Goal: Obtain resource: Obtain resource

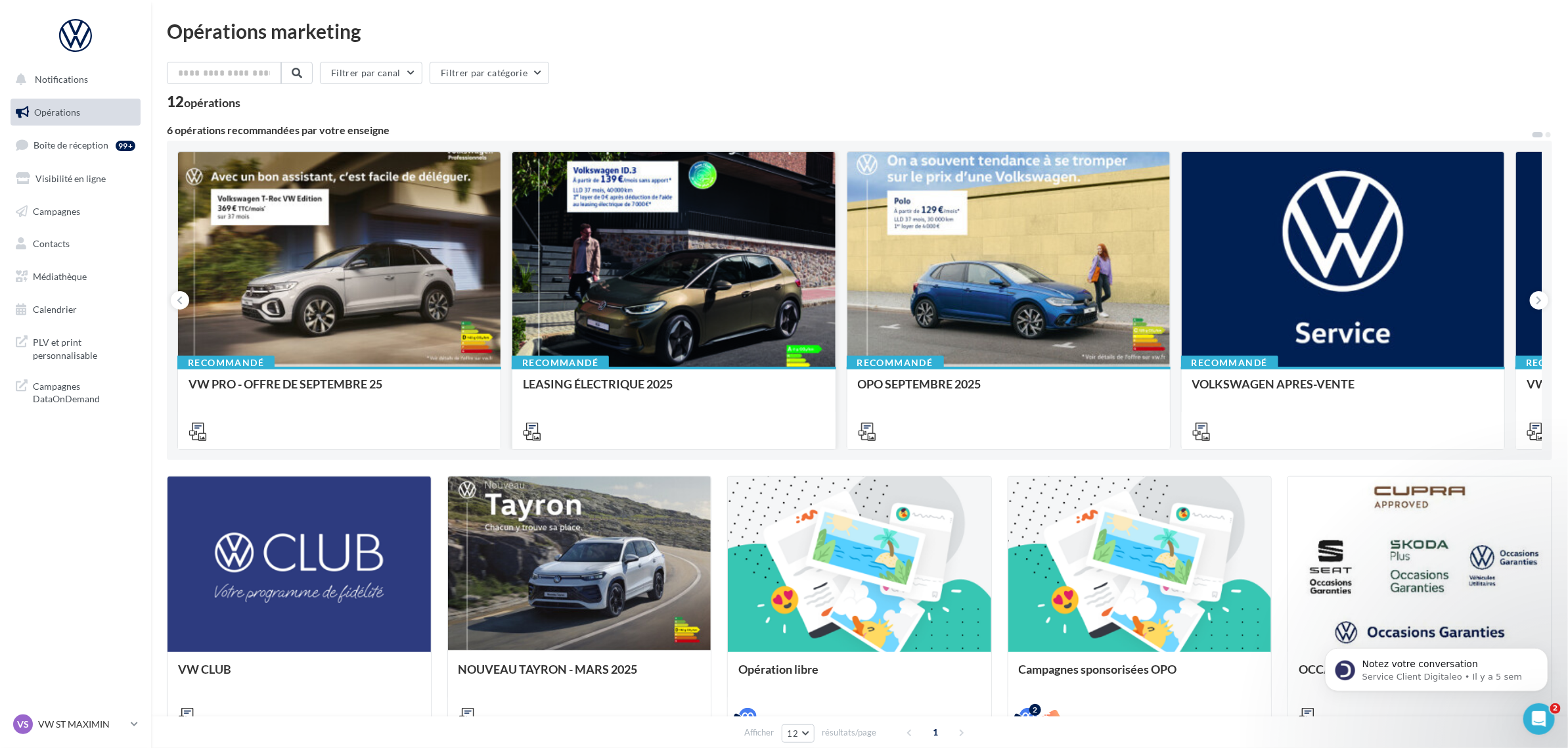
click at [772, 301] on div at bounding box center [673, 259] width 322 height 216
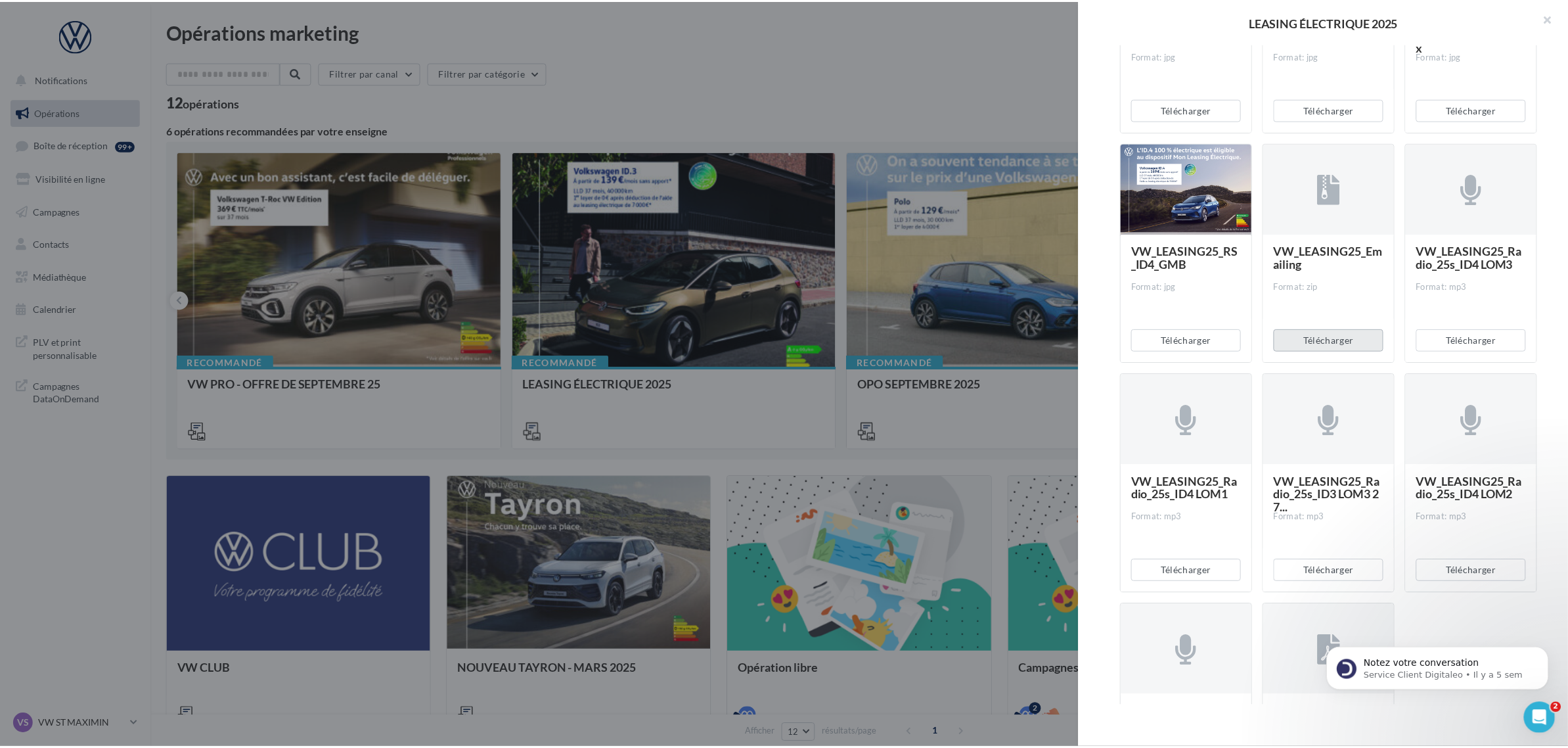
scroll to position [794, 0]
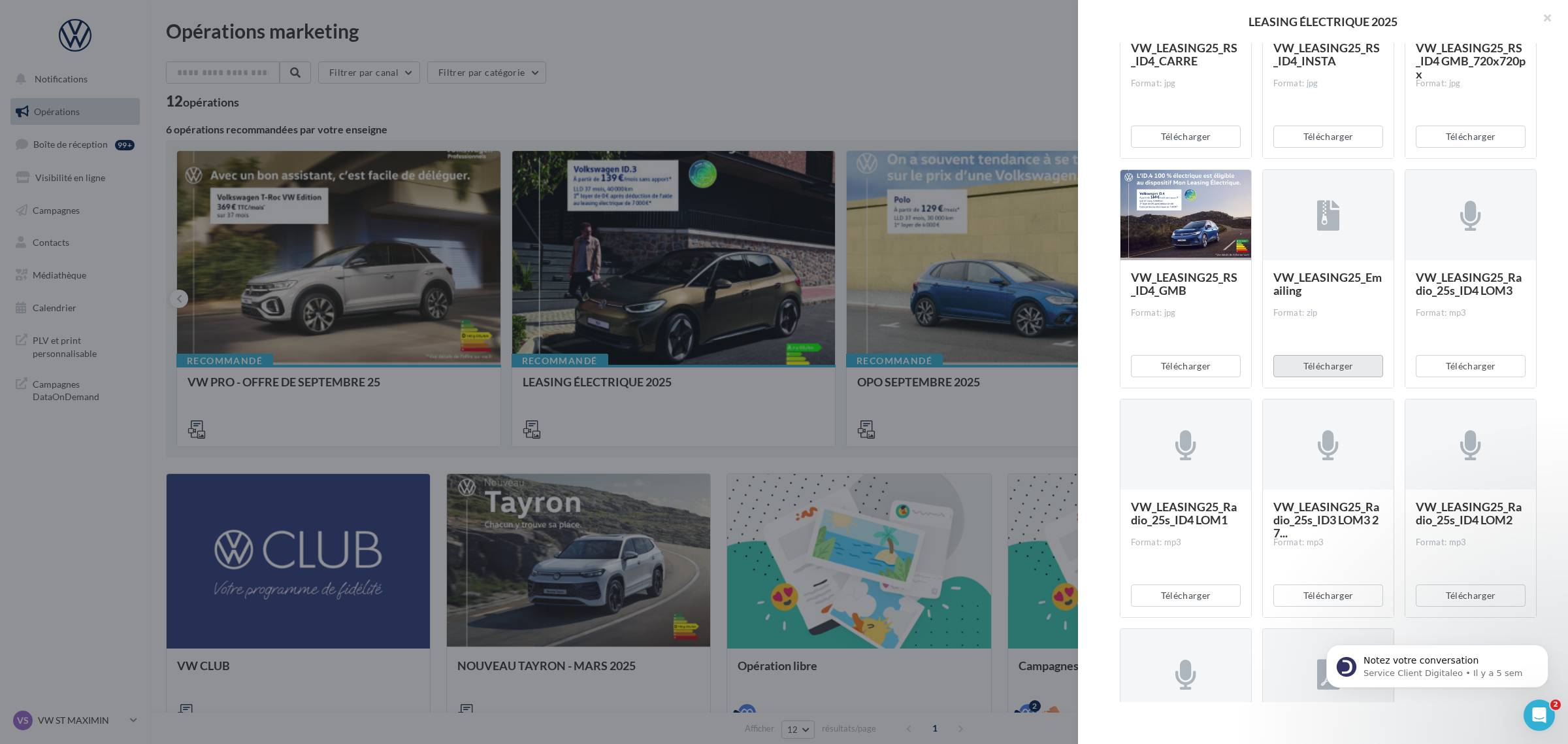
click at [1325, 373] on button "Télécharger" at bounding box center [1328, 366] width 110 height 22
click at [889, 73] on div at bounding box center [784, 372] width 1568 height 744
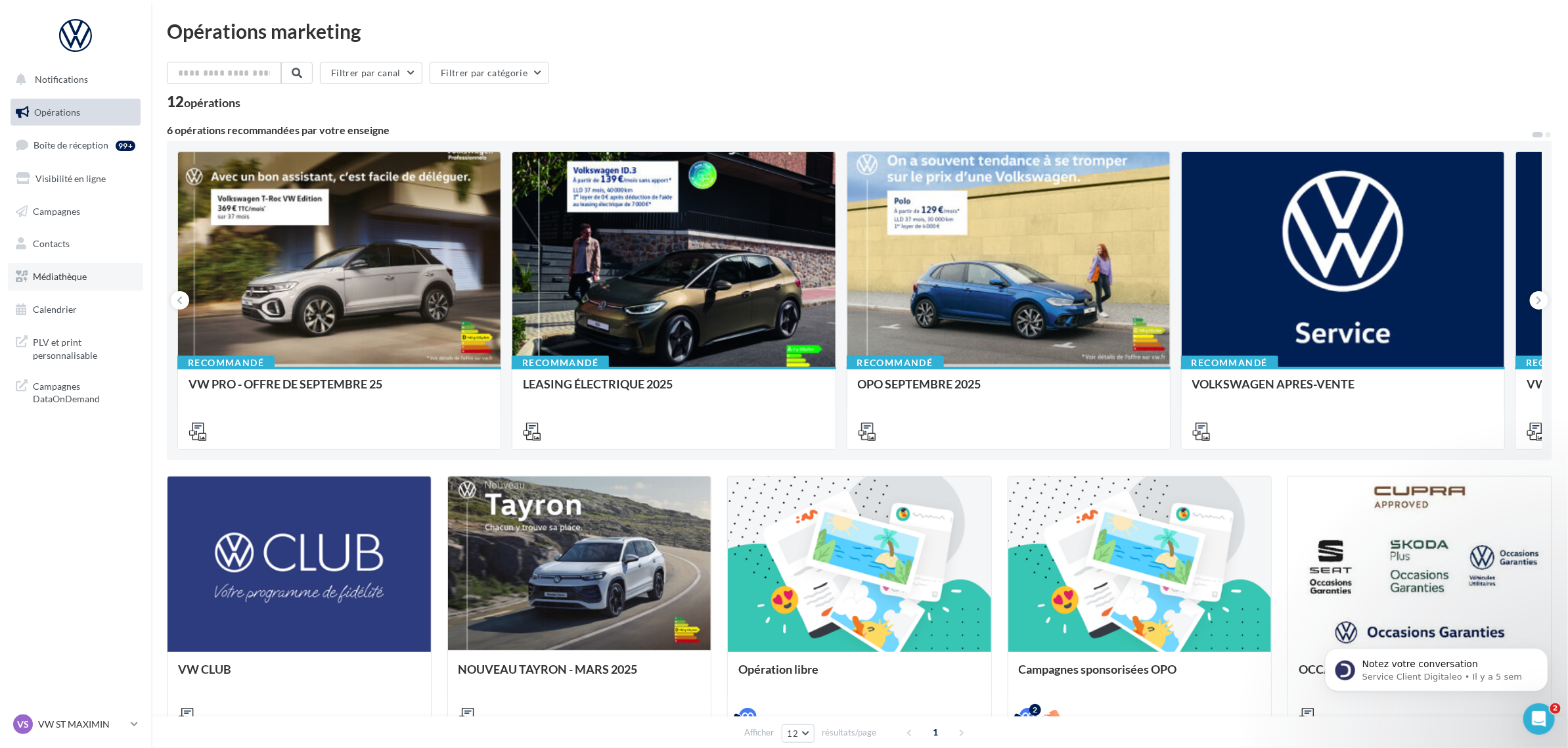
click at [69, 270] on link "Médiathèque" at bounding box center [75, 276] width 136 height 28
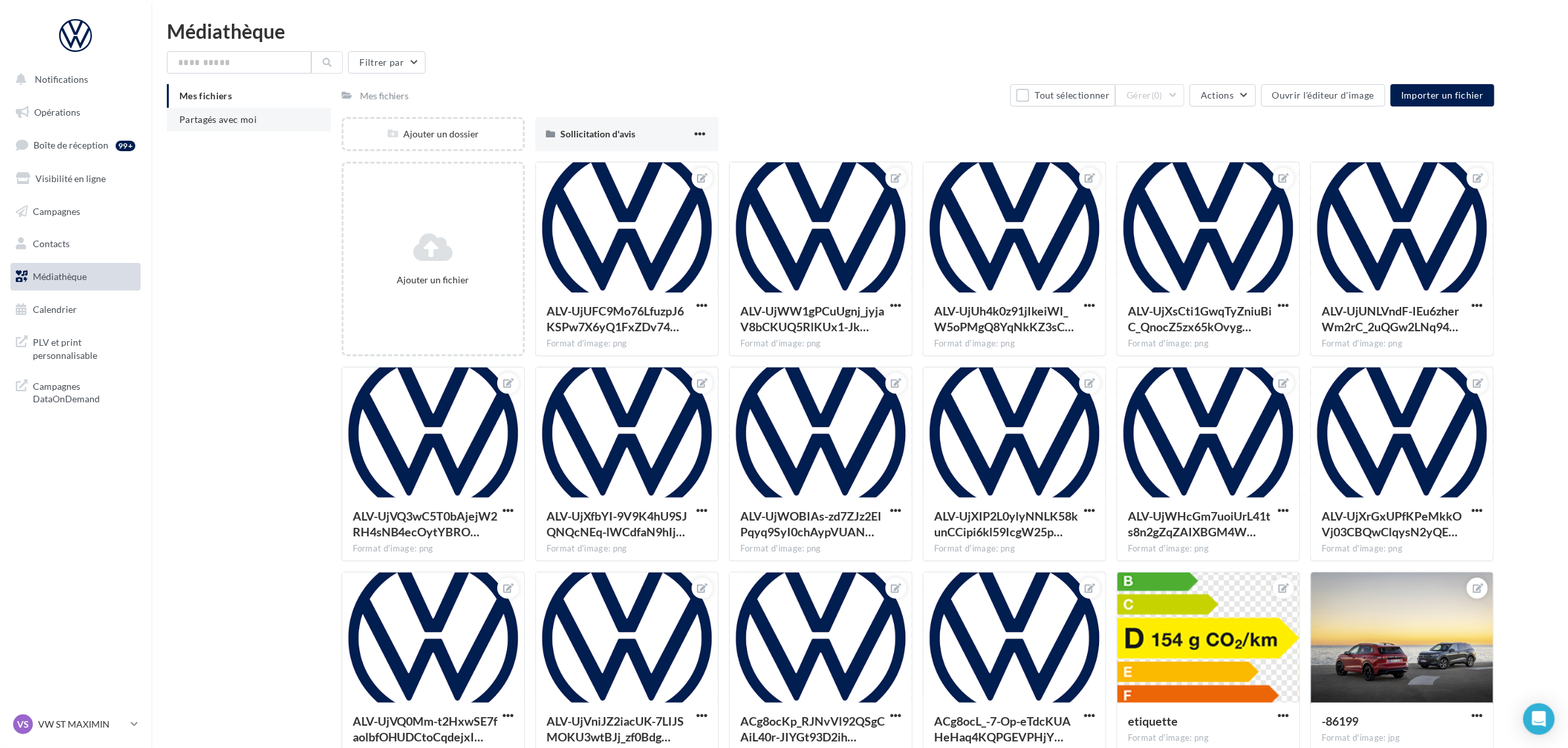
click at [231, 117] on span "Partagés avec moi" at bounding box center [218, 119] width 78 height 11
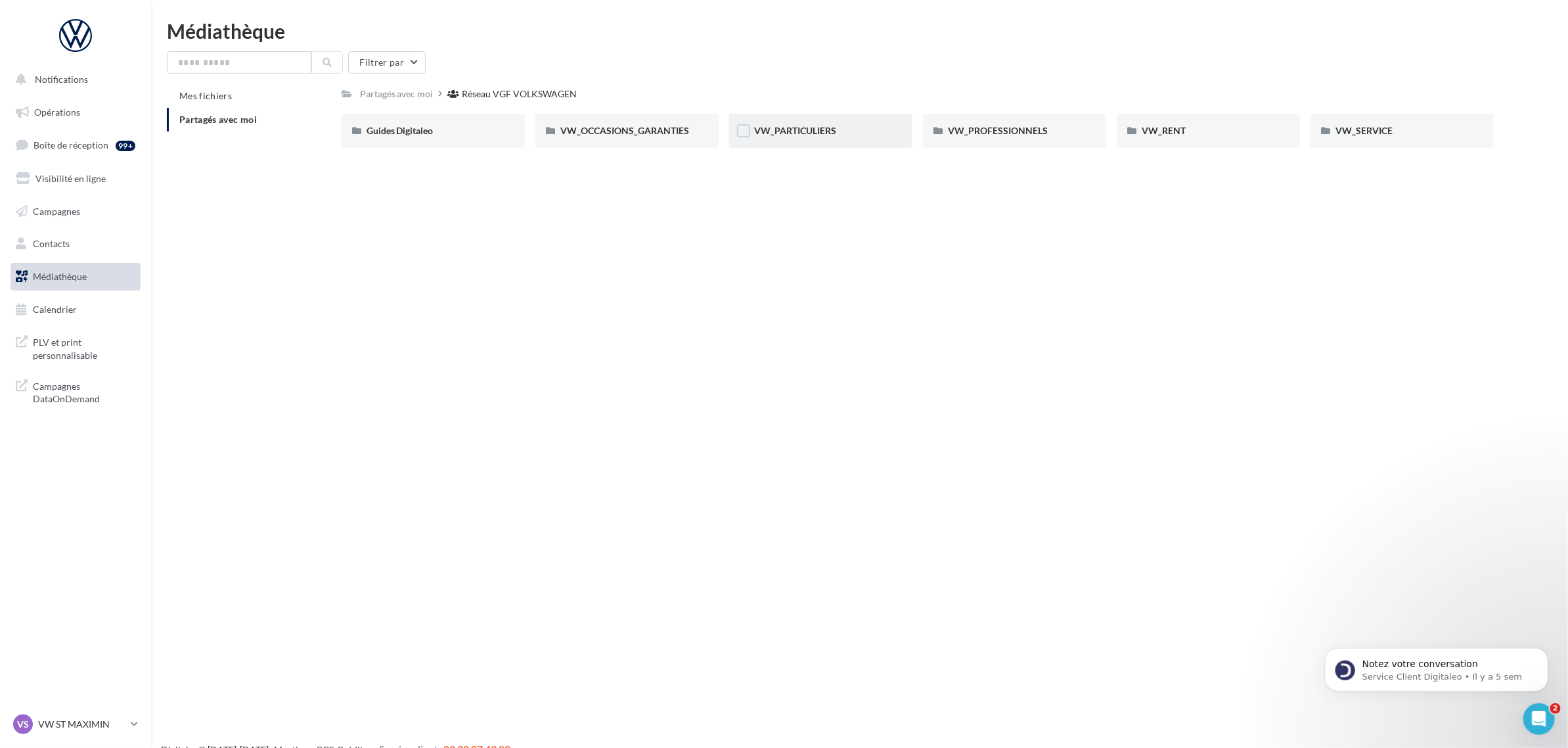
click at [848, 133] on div "VW_PARTICULIERS" at bounding box center [820, 130] width 133 height 13
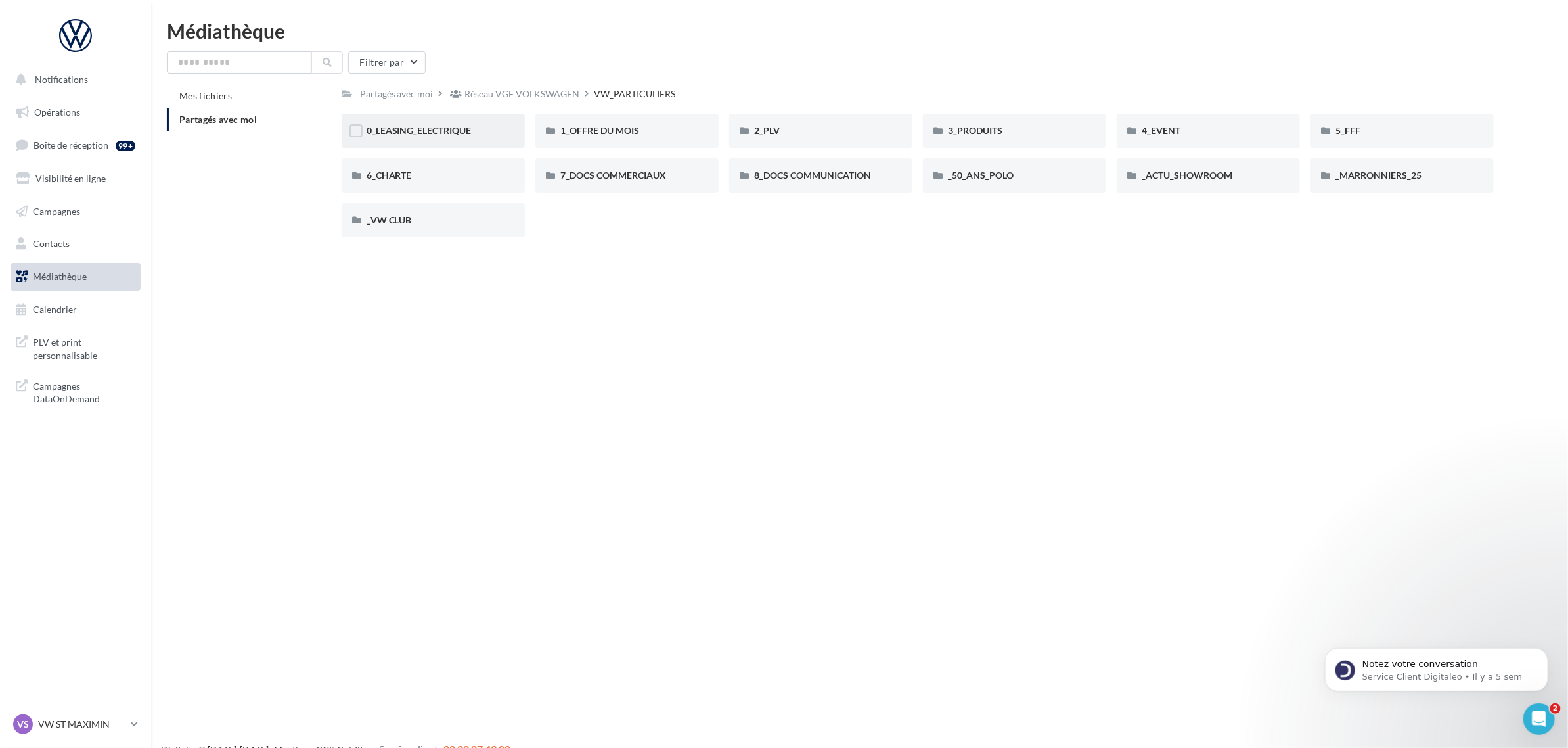
click at [437, 128] on span "0_LEASING_ELECTRIQUE" at bounding box center [419, 130] width 105 height 11
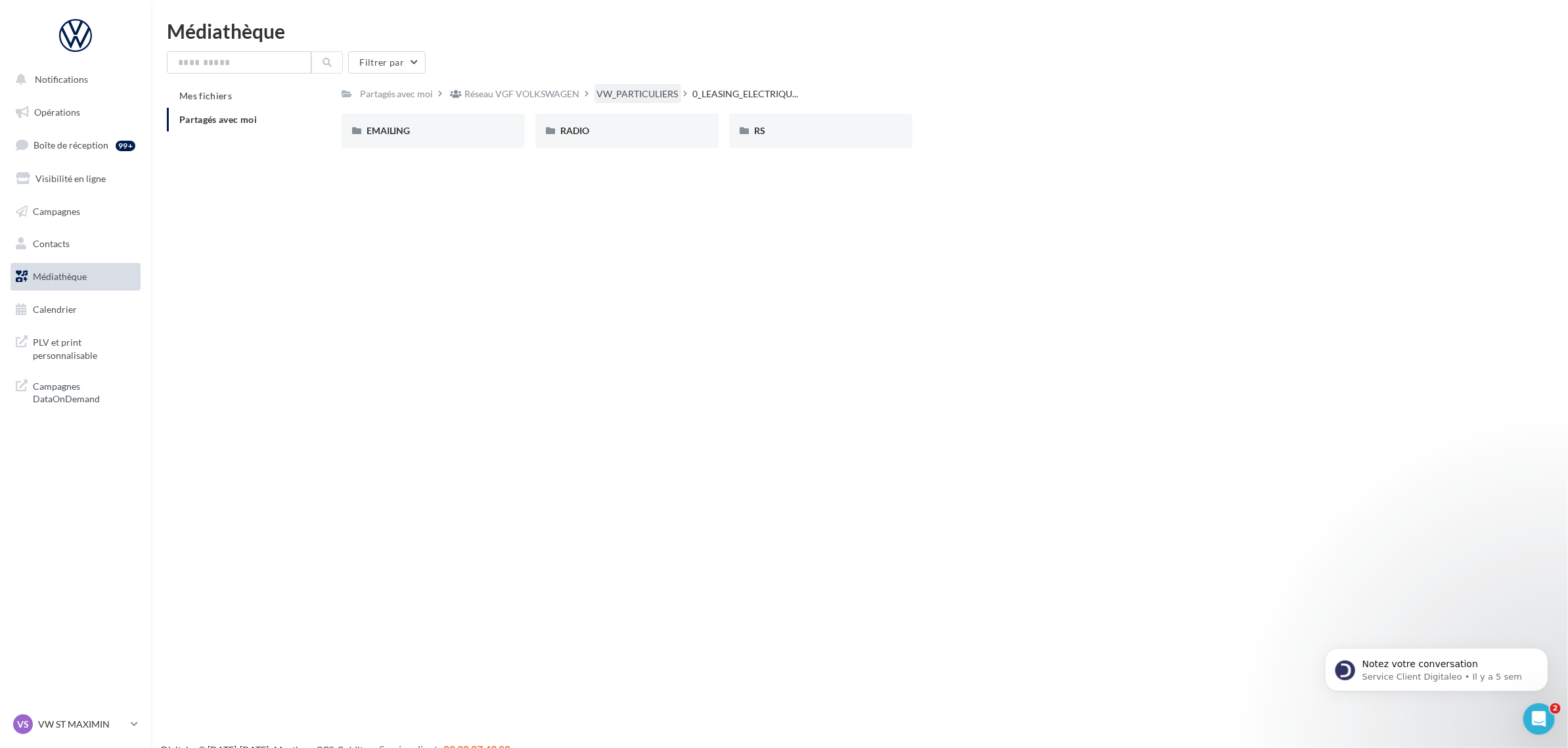
click at [639, 95] on div "VW_PARTICULIERS" at bounding box center [638, 93] width 81 height 13
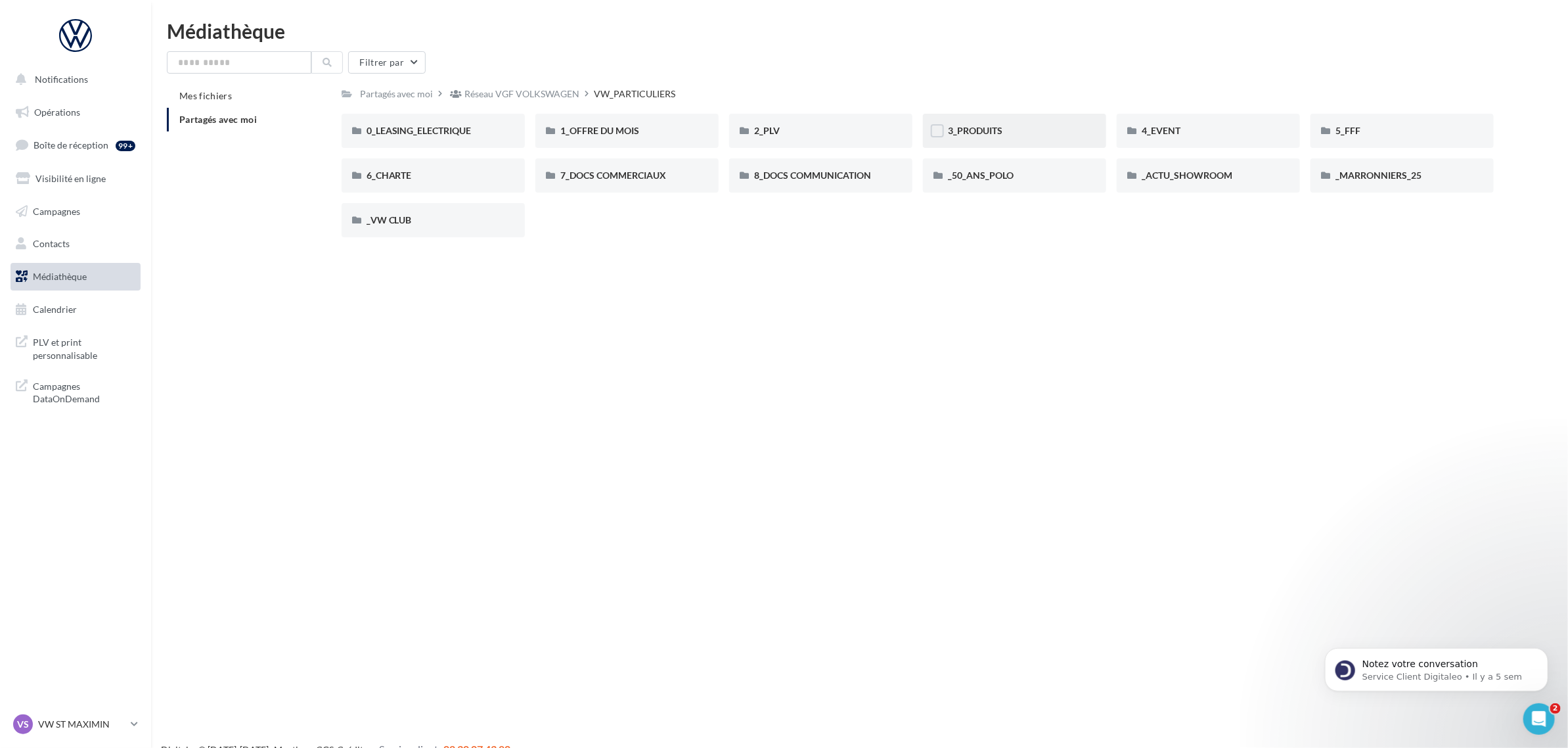
click at [1033, 138] on div "3_PRODUITS" at bounding box center [1014, 130] width 183 height 34
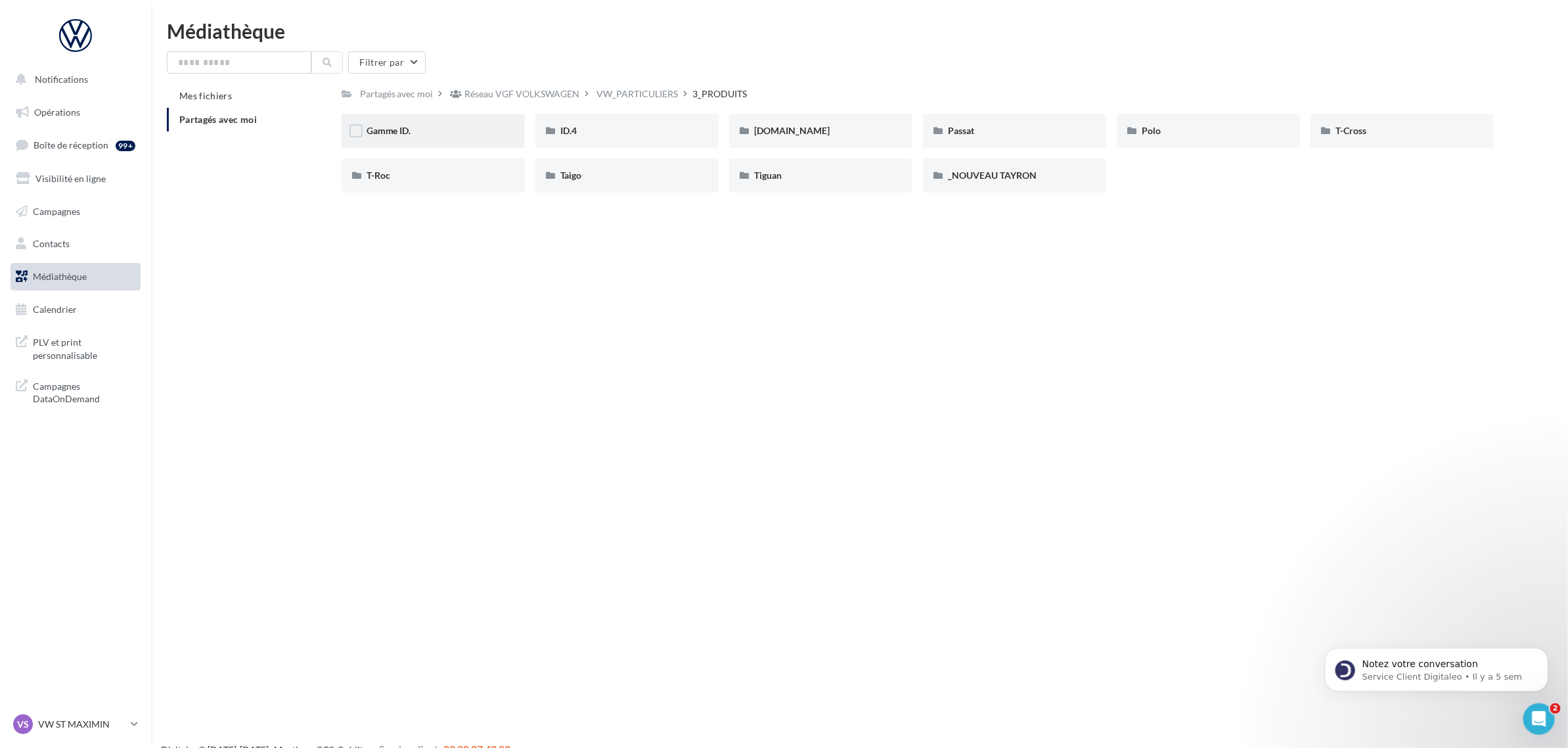
click at [421, 128] on div "Gamme ID." at bounding box center [433, 130] width 133 height 13
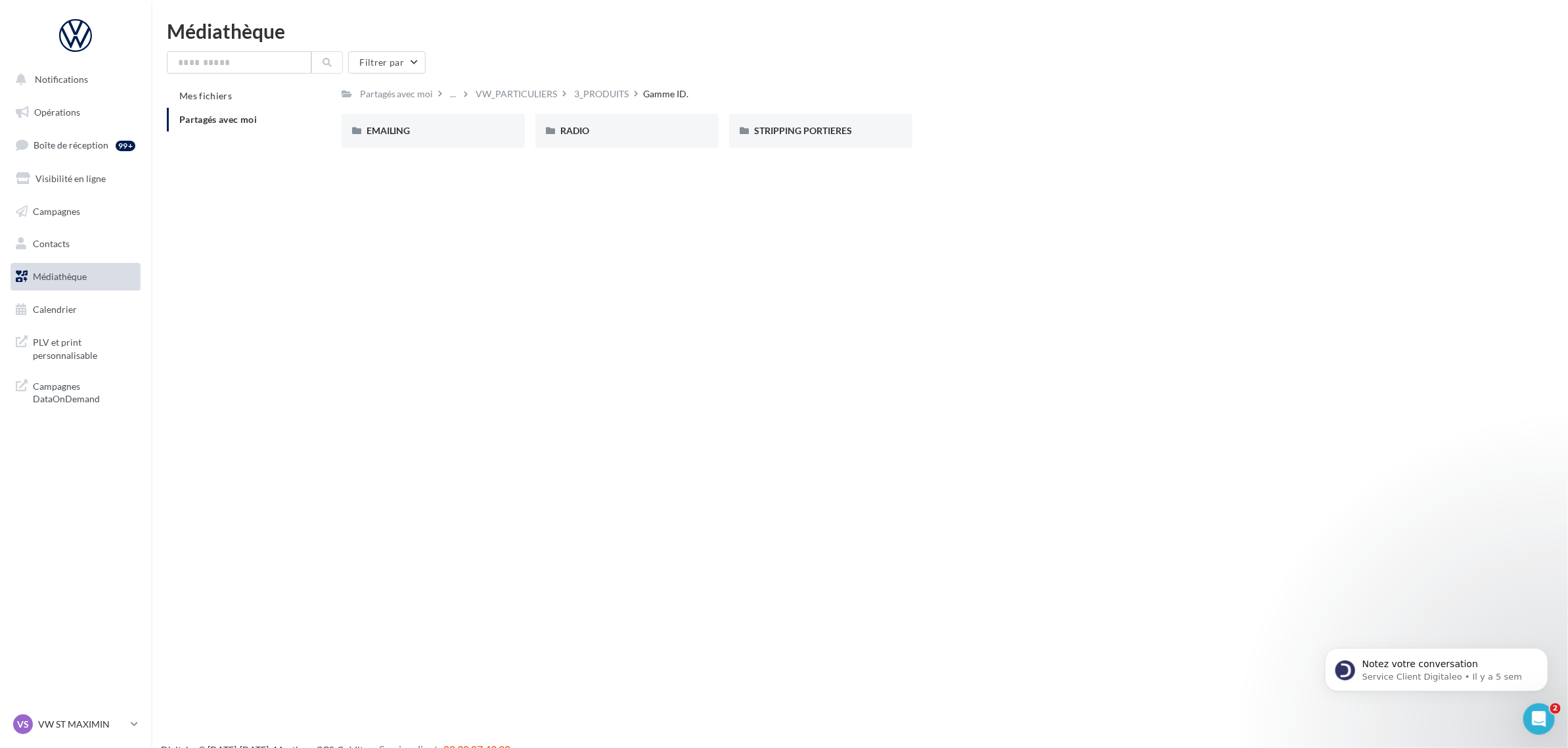
click at [644, 96] on div "3_PRODUITS" at bounding box center [608, 93] width 72 height 19
click at [609, 93] on div "3_PRODUITS" at bounding box center [602, 93] width 54 height 13
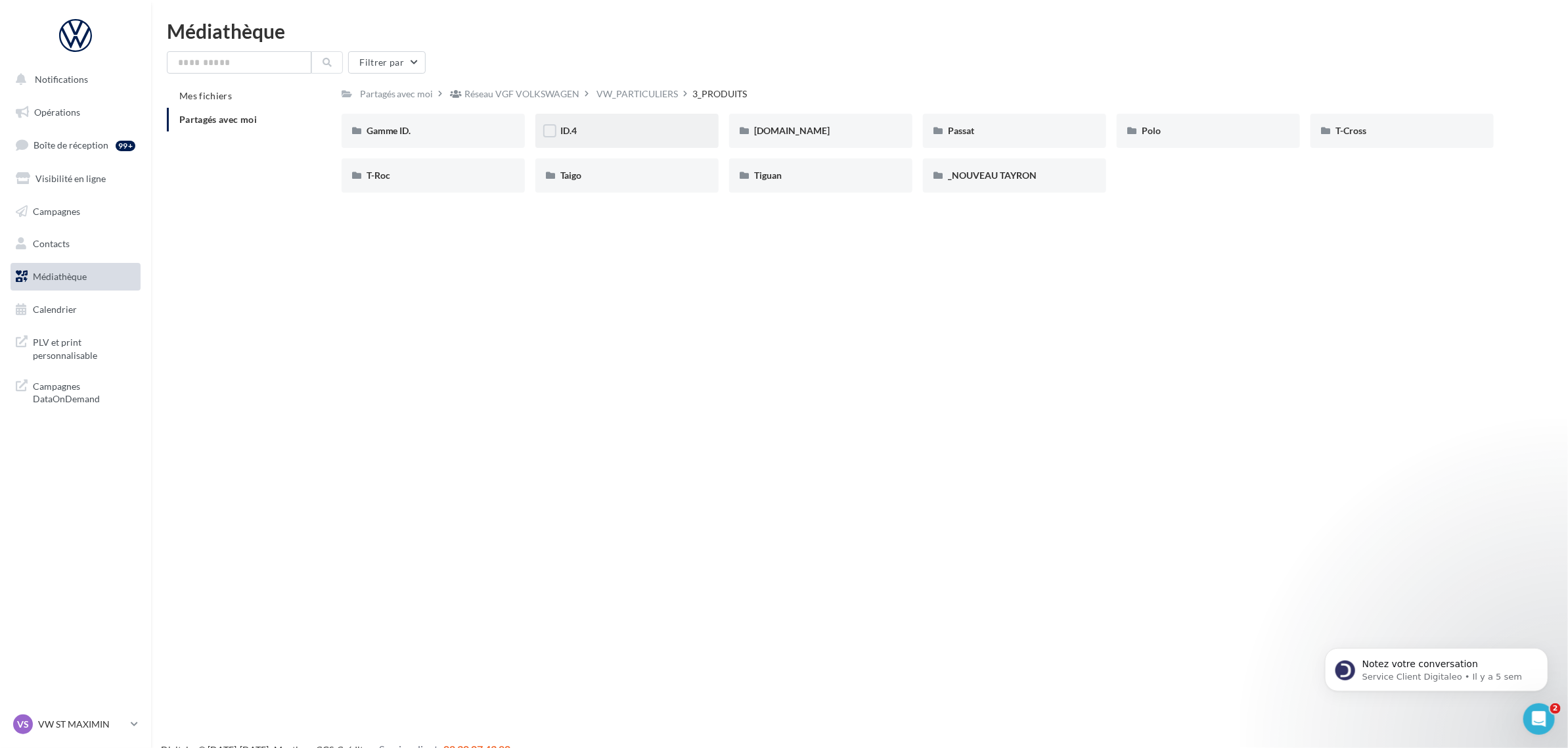
click at [605, 128] on div "ID.4" at bounding box center [627, 130] width 133 height 13
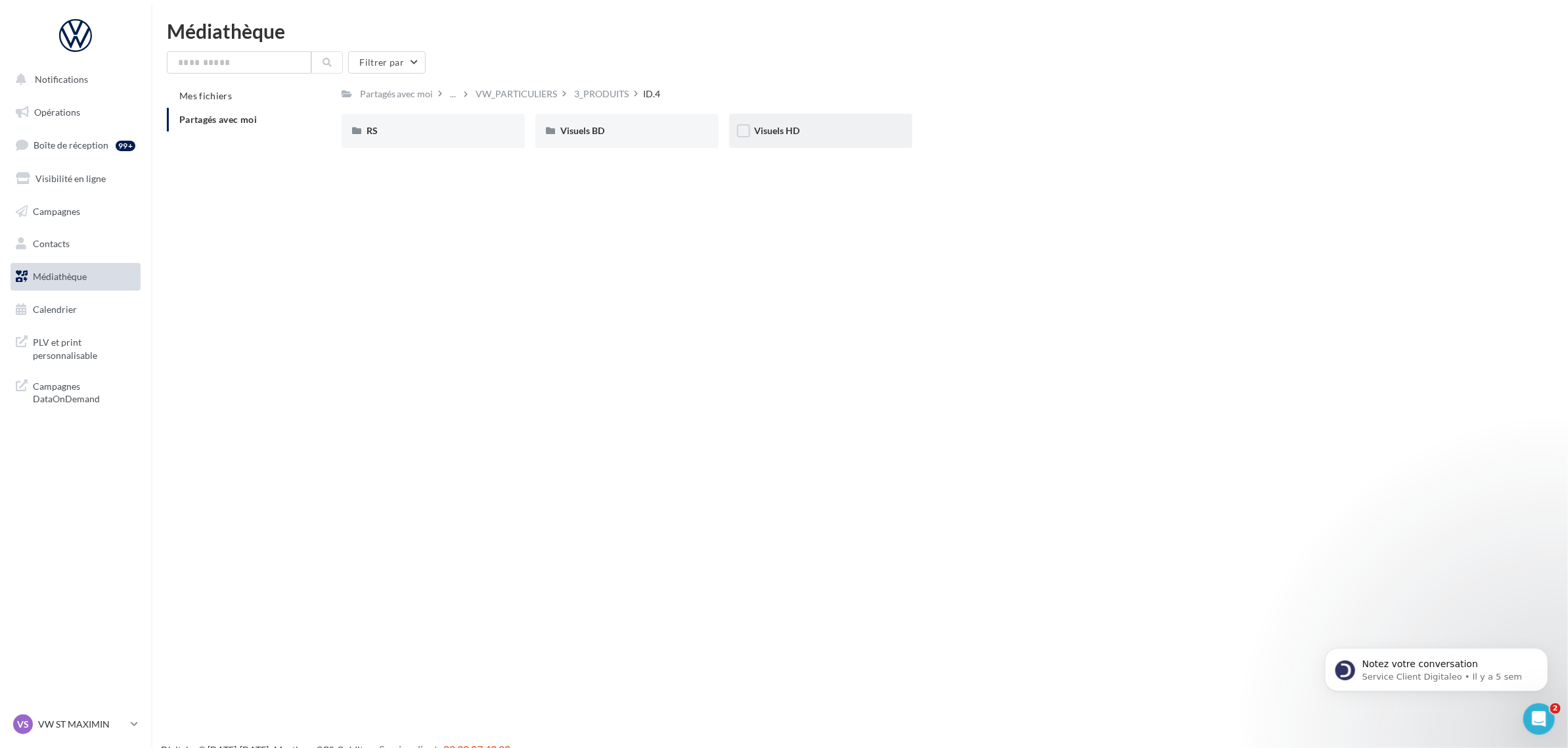
click at [866, 133] on div "Visuels HD" at bounding box center [820, 130] width 133 height 13
